Goal: Contribute content: Contribute content

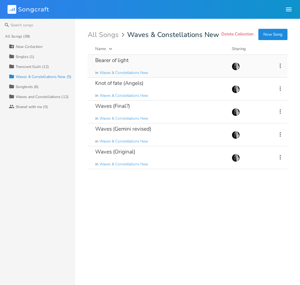
click at [111, 64] on div "Bearer of light in Waves & Constellations New" at bounding box center [159, 66] width 129 height 23
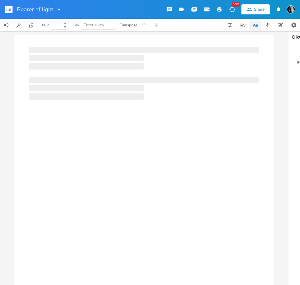
type input "100"
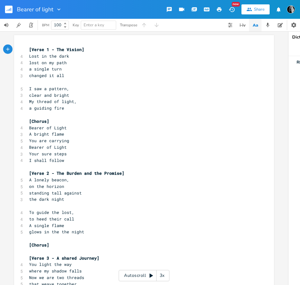
click at [73, 141] on pre "You are carrying" at bounding box center [141, 140] width 226 height 7
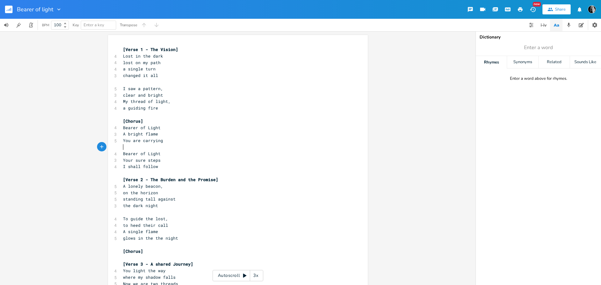
click at [182, 110] on pre "a guiding fire" at bounding box center [235, 108] width 226 height 7
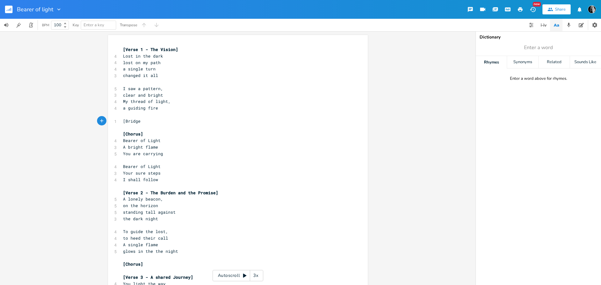
type textarea "[Bridge]"
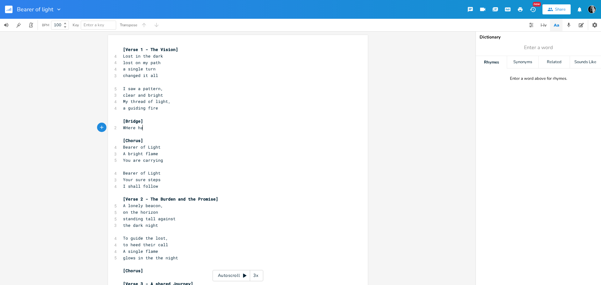
type textarea "WHere have"
type textarea "h"
type textarea "you been?"
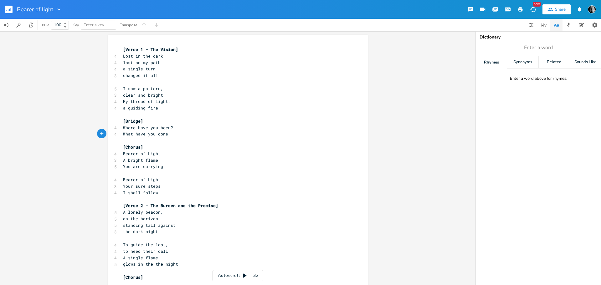
type textarea "What have you done?"
type textarea "[Bridge] Where have you been? What have you done?"
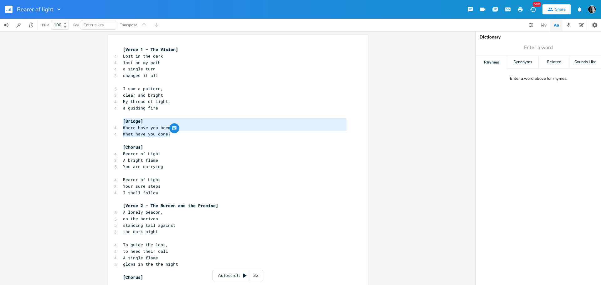
drag, startPoint x: 174, startPoint y: 134, endPoint x: 119, endPoint y: 122, distance: 56.4
click at [119, 122] on div "[Bridge] Where have you been? What have you done? x [Verse 1 - The Vision] 4 Lo…" at bounding box center [238, 266] width 260 height 463
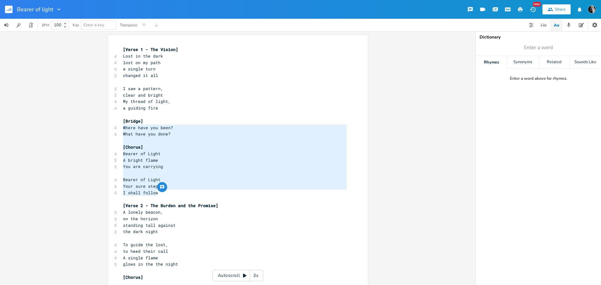
type textarea "[Bridge] Where have you been? What have you done? [Chorus] Bearer of Light A br…"
drag, startPoint x: 165, startPoint y: 194, endPoint x: 119, endPoint y: 124, distance: 83.8
click at [119, 124] on div "[Bridge] Where have you been? What have you done? [Chorus] Bearer of Light A br…" at bounding box center [238, 266] width 260 height 463
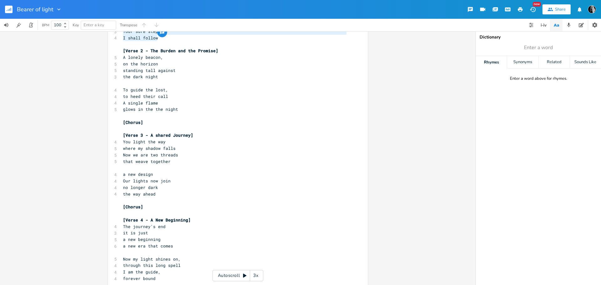
scroll to position [156, 0]
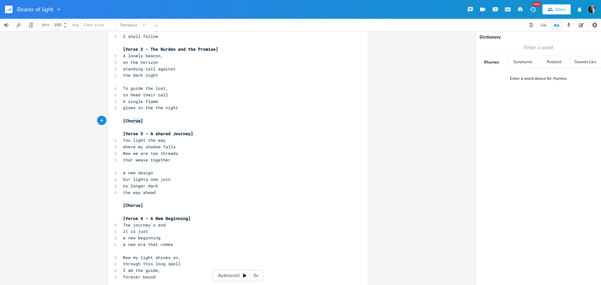
type textarea "[Chorus]"
drag, startPoint x: 143, startPoint y: 122, endPoint x: 120, endPoint y: 120, distance: 23.5
click at [122, 120] on pre "[Chorus]" at bounding box center [235, 121] width 226 height 7
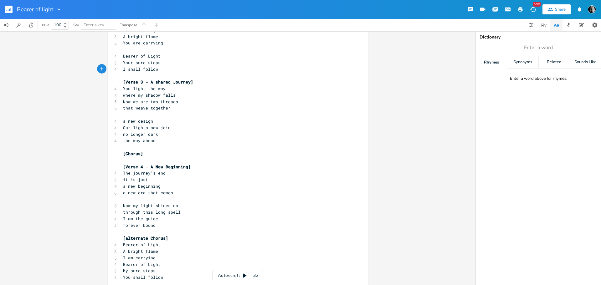
scroll to position [282, 0]
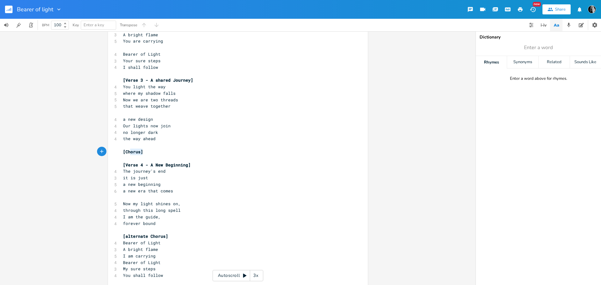
type textarea "[Chorus]"
drag, startPoint x: 146, startPoint y: 152, endPoint x: 120, endPoint y: 151, distance: 26.3
click at [122, 151] on pre "[Chorus]" at bounding box center [235, 152] width 226 height 7
paste textarea
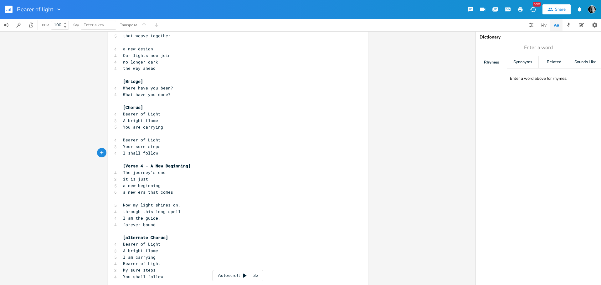
scroll to position [360, 0]
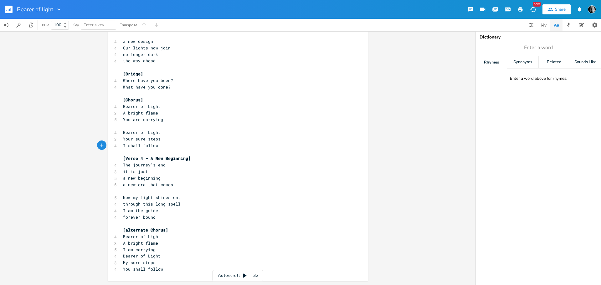
click at [166, 217] on pre "forever bound" at bounding box center [235, 217] width 226 height 7
paste textarea "I shall follow"
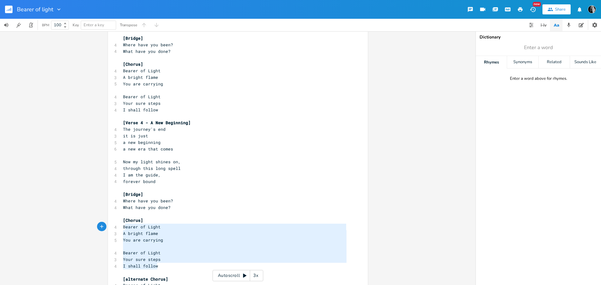
type textarea "[Chorus] Bearer of Light A bright flame You are carrying Bearer of Light Your s…"
drag, startPoint x: 160, startPoint y: 262, endPoint x: 115, endPoint y: 221, distance: 60.5
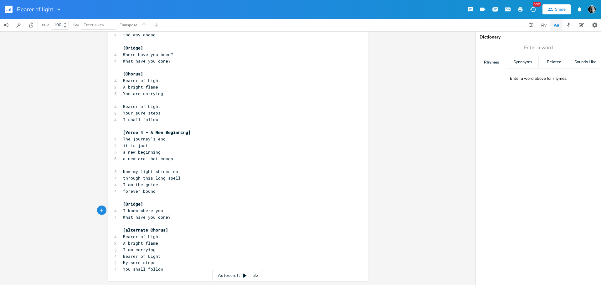
scroll to position [0, 33]
type textarea "I know where you've been"
type textarea "you done?"
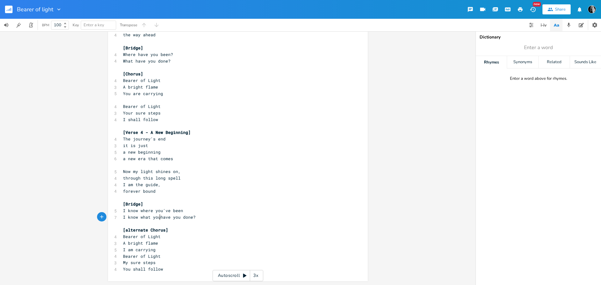
type textarea "I know what you"
type textarea "you"
type textarea ")"
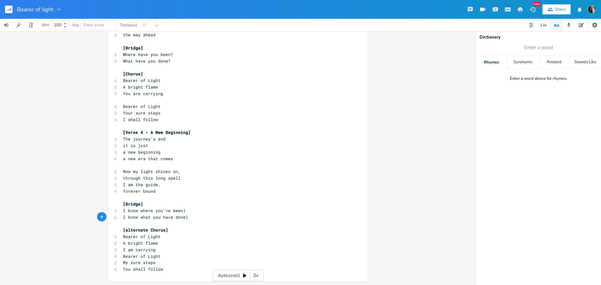
type textarea "("
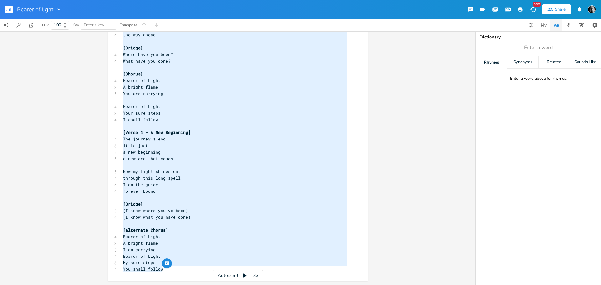
type textarea "[Verse 1 - The Vision] Lost in the dark lost on my path a single turn changed i…"
click at [216, 137] on pre "The journey's end" at bounding box center [235, 139] width 226 height 7
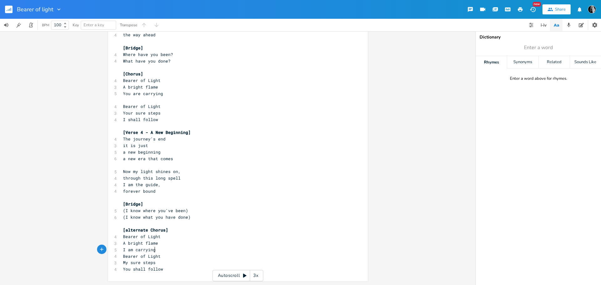
click at [155, 251] on pre "I am carrying" at bounding box center [235, 250] width 226 height 7
type textarea "I know where you've bee"
drag, startPoint x: 122, startPoint y: 210, endPoint x: 181, endPoint y: 211, distance: 58.2
click at [181, 211] on span "(I know where you've been)" at bounding box center [155, 211] width 65 height 6
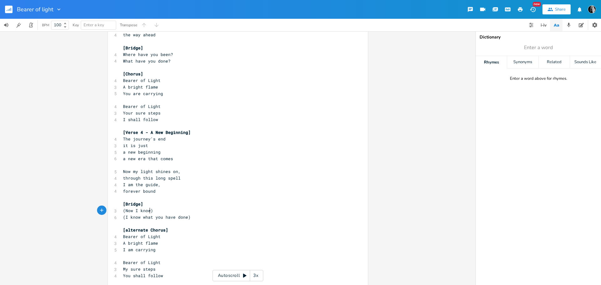
type textarea "Now I know"
drag, startPoint x: 129, startPoint y: 217, endPoint x: 184, endPoint y: 216, distance: 55.1
click at [184, 216] on span "(I know what you have done)" at bounding box center [157, 217] width 68 height 6
type textarea "see it now"
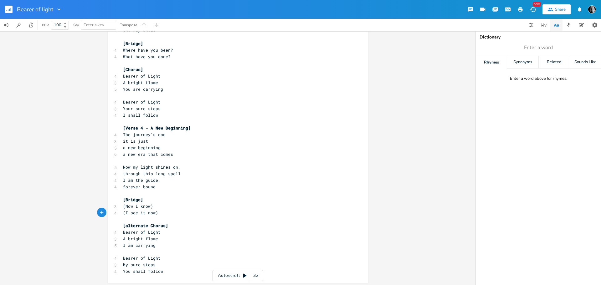
scroll to position [392, 0]
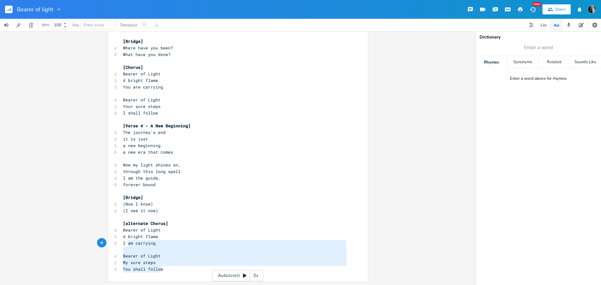
type textarea "Bearer of Light A bright flame I am carrying Bearer of Light My sure steps You …"
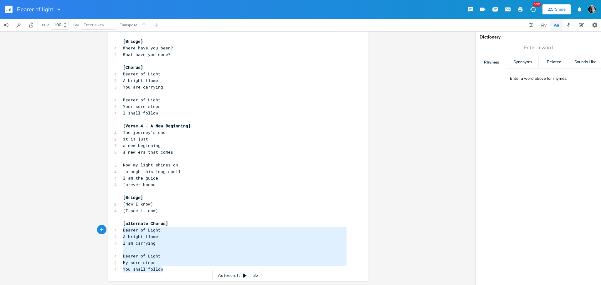
drag, startPoint x: 165, startPoint y: 270, endPoint x: 120, endPoint y: 233, distance: 58.9
click at [192, 271] on pre "You shall follow" at bounding box center [235, 269] width 226 height 7
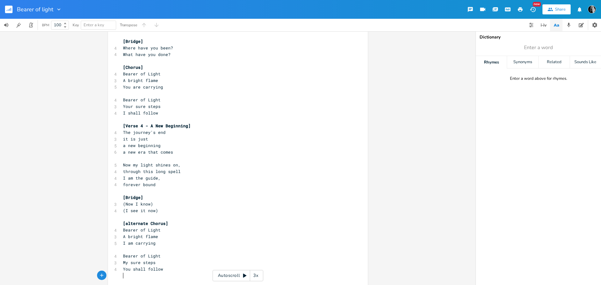
scroll to position [402, 0]
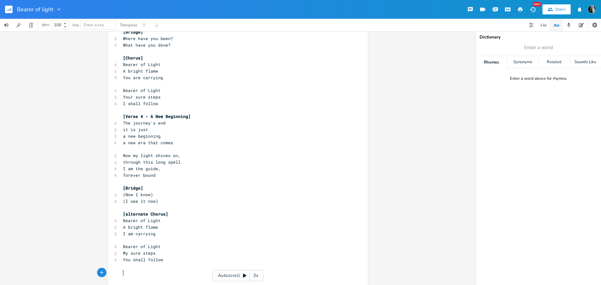
paste textarea
